Goal: Contribute content

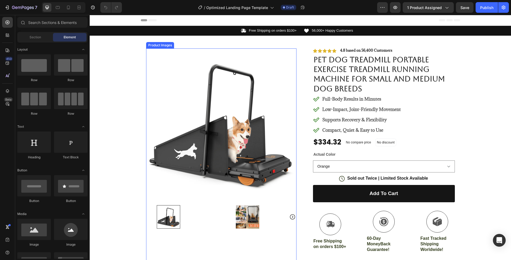
scroll to position [47, 0]
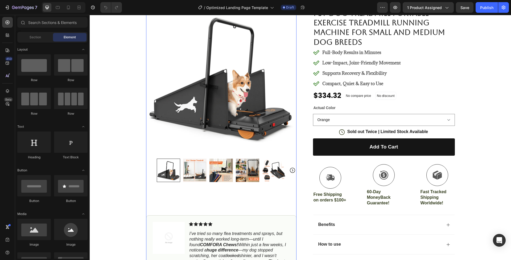
click at [197, 174] on img at bounding box center [194, 170] width 23 height 23
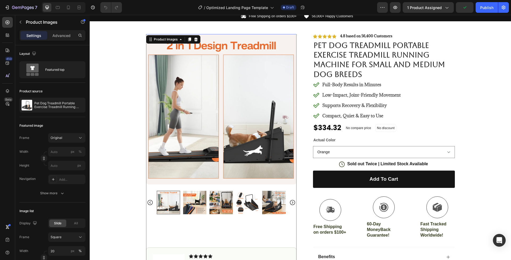
scroll to position [13, 0]
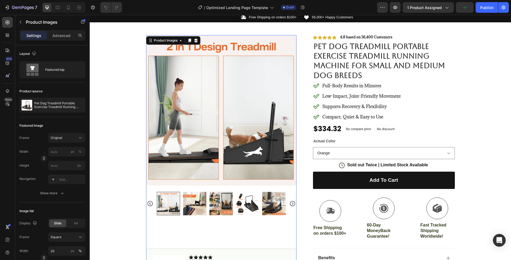
click at [196, 196] on img at bounding box center [194, 203] width 23 height 23
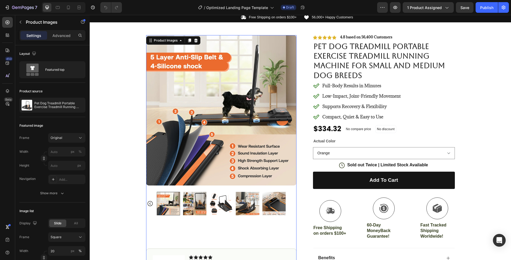
click at [218, 204] on img at bounding box center [220, 203] width 23 height 23
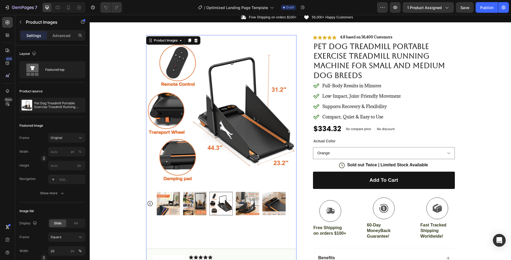
click at [245, 204] on img at bounding box center [247, 203] width 23 height 23
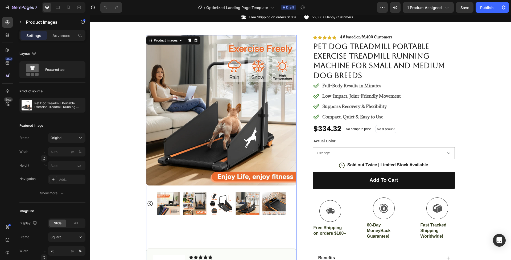
click at [267, 202] on img at bounding box center [273, 203] width 23 height 23
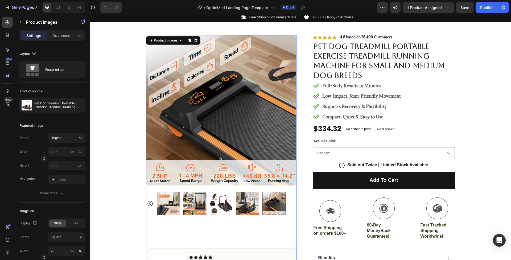
click at [243, 201] on img at bounding box center [247, 203] width 23 height 23
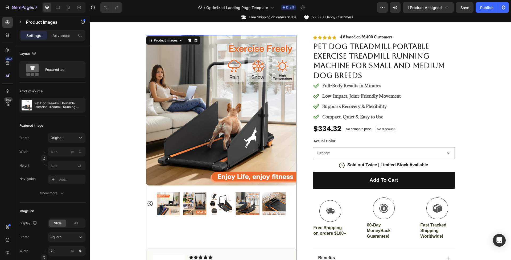
click at [272, 200] on img at bounding box center [273, 203] width 23 height 23
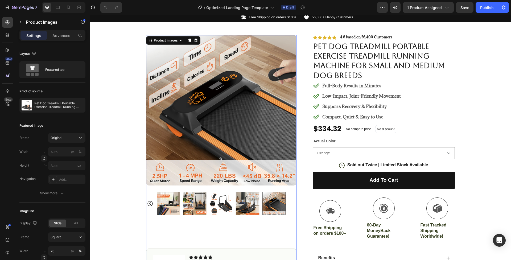
click at [246, 200] on img at bounding box center [247, 203] width 23 height 23
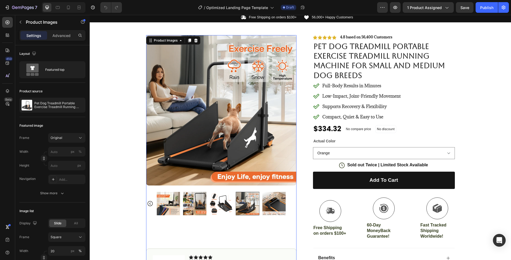
click at [224, 201] on img at bounding box center [220, 203] width 23 height 23
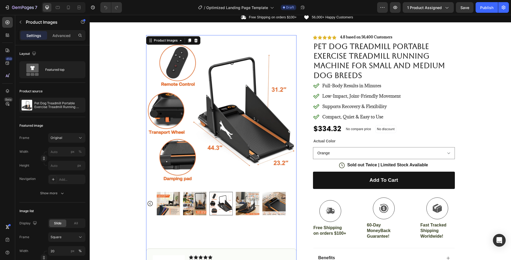
click at [194, 201] on img at bounding box center [194, 203] width 23 height 23
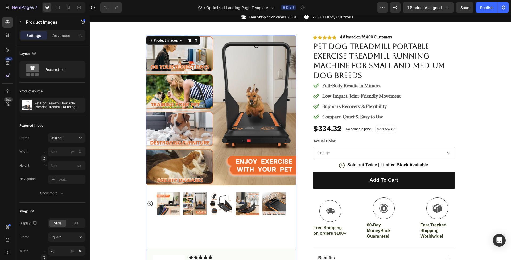
click at [163, 200] on img at bounding box center [167, 203] width 23 height 23
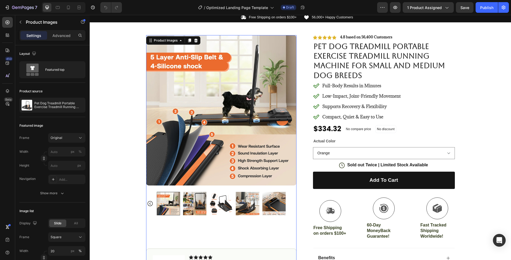
click at [276, 198] on img at bounding box center [273, 203] width 23 height 23
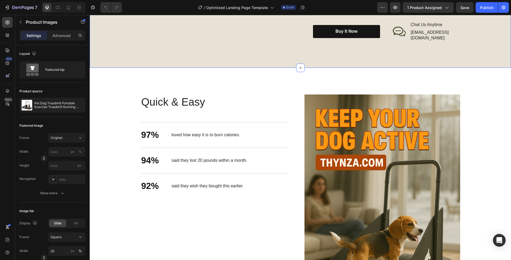
scroll to position [554, 0]
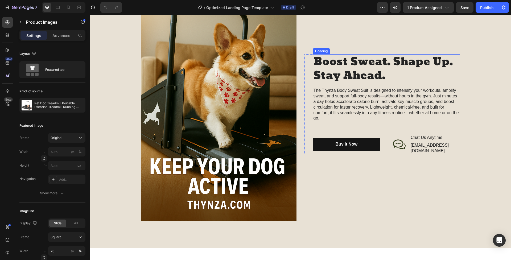
click at [325, 75] on h2 "Boost Sweat. Shape Up. Stay Ahead." at bounding box center [386, 68] width 147 height 29
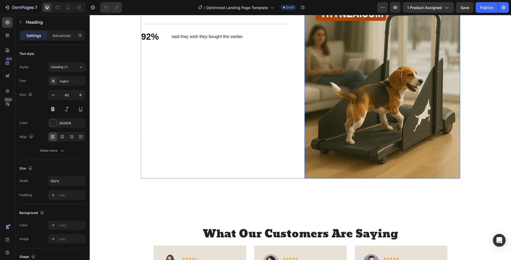
scroll to position [788, 0]
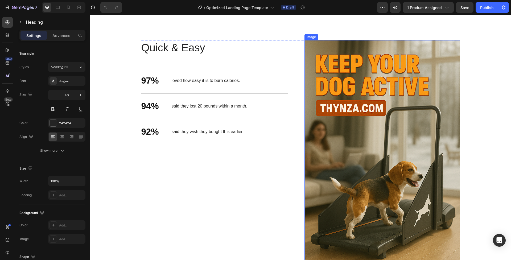
click at [342, 157] on img at bounding box center [382, 157] width 156 height 234
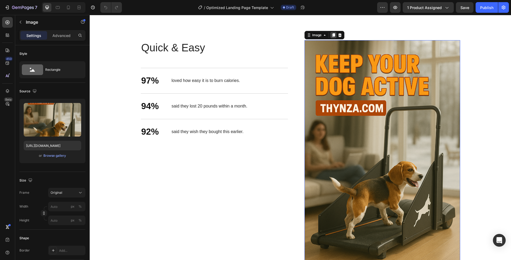
click at [332, 36] on icon at bounding box center [333, 35] width 3 height 4
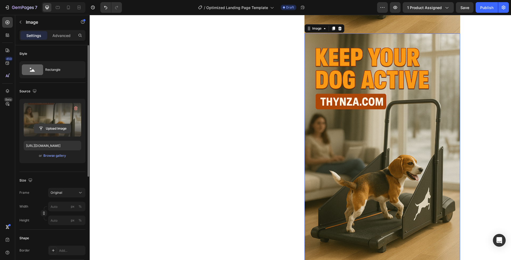
click at [53, 128] on input "file" at bounding box center [52, 128] width 37 height 9
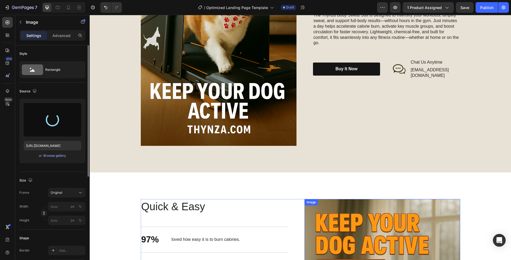
scroll to position [570, 0]
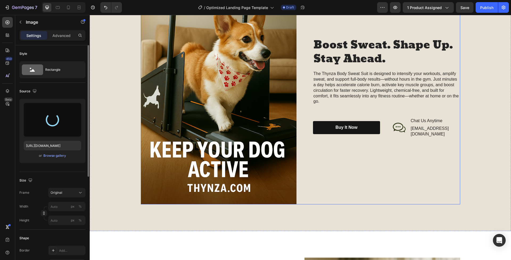
type input "https://cdn.shopify.com/s/files/1/0750/0732/8478/files/gempages_576139118744961…"
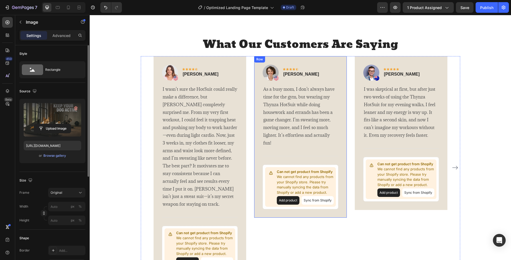
scroll to position [835, 0]
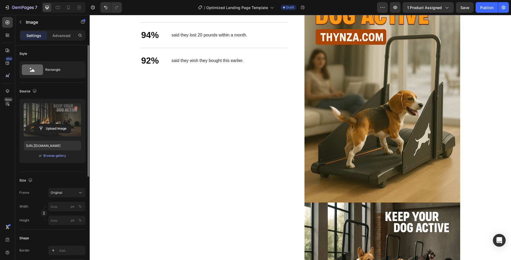
scroll to position [899, 0]
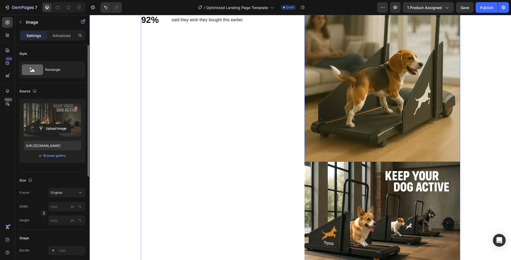
click at [378, 144] on img at bounding box center [382, 45] width 156 height 234
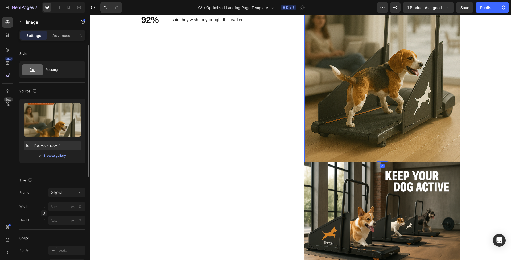
click at [388, 150] on img at bounding box center [382, 45] width 156 height 234
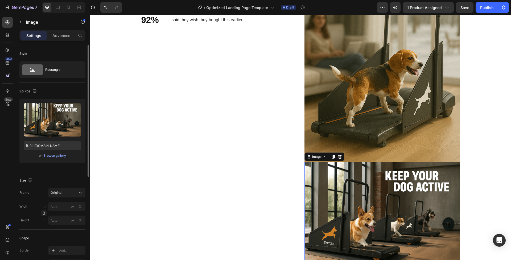
click at [386, 204] on img at bounding box center [382, 214] width 156 height 104
click at [338, 158] on icon at bounding box center [339, 157] width 3 height 4
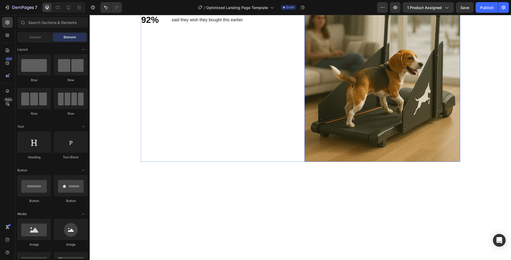
click at [371, 117] on img at bounding box center [382, 45] width 156 height 234
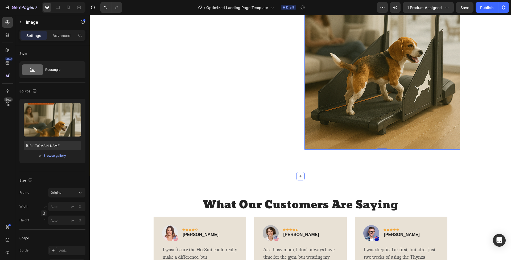
scroll to position [669, 0]
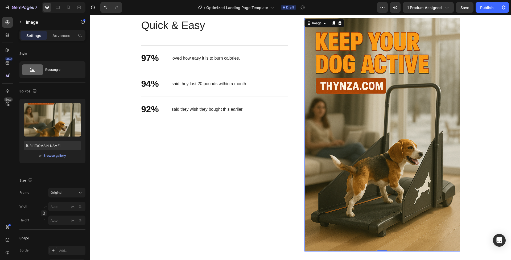
click at [379, 126] on img at bounding box center [382, 135] width 156 height 234
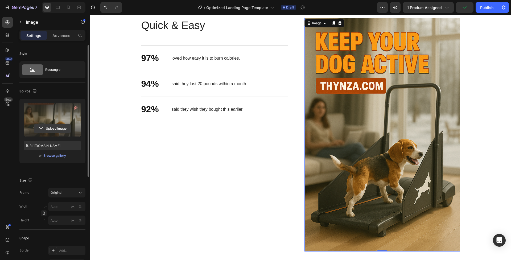
click at [51, 129] on input "file" at bounding box center [52, 128] width 37 height 9
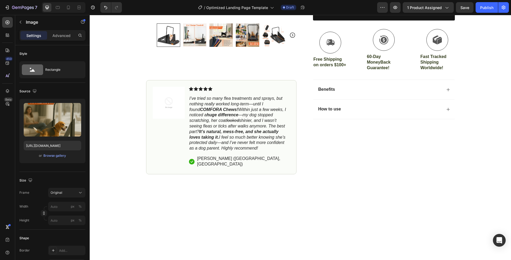
scroll to position [0, 0]
